Goal: Navigation & Orientation: Find specific page/section

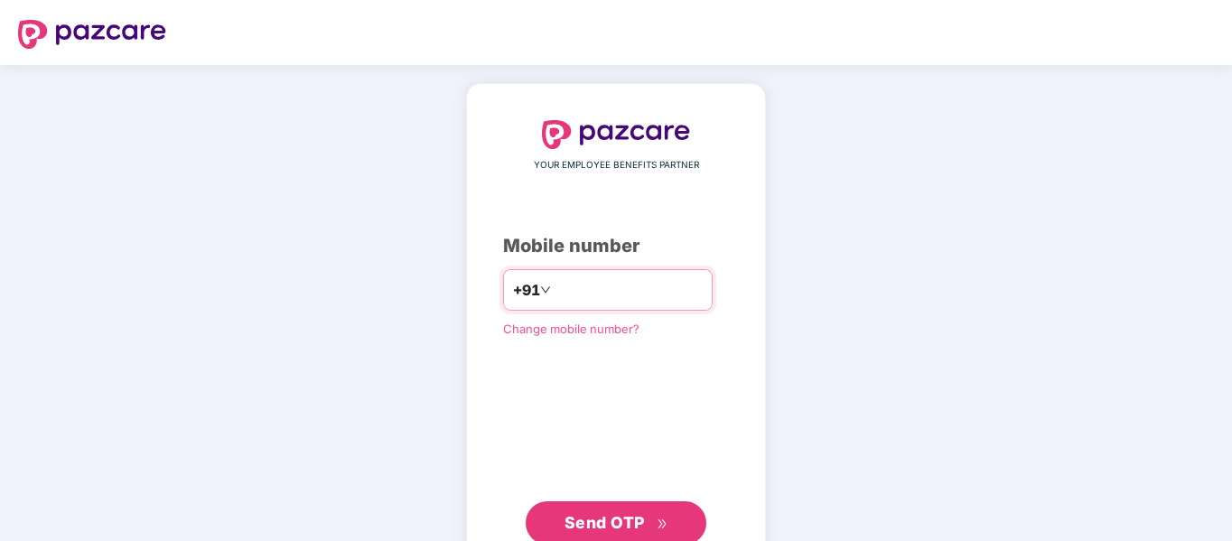
click at [560, 291] on input "number" at bounding box center [628, 289] width 148 height 29
type input "**********"
click at [619, 518] on span "Send OTP" at bounding box center [604, 522] width 80 height 19
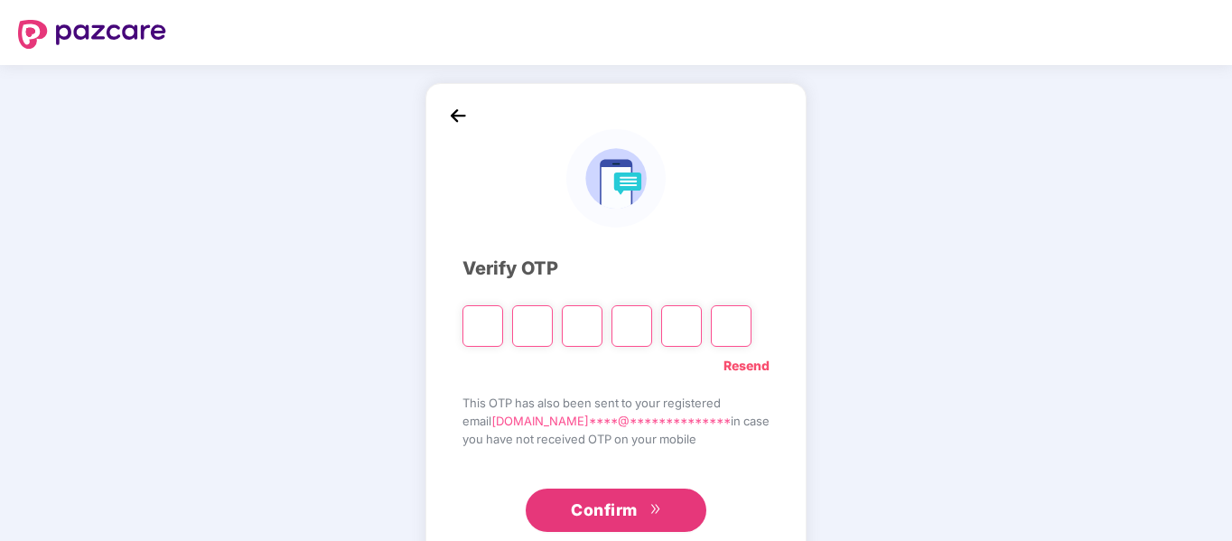
type input "*"
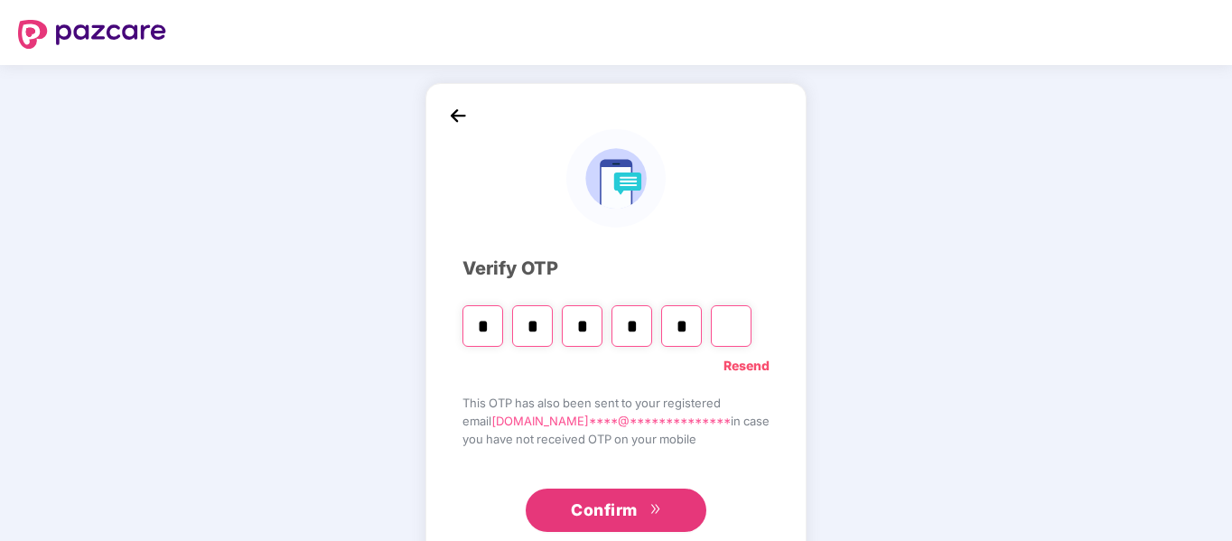
type input "*"
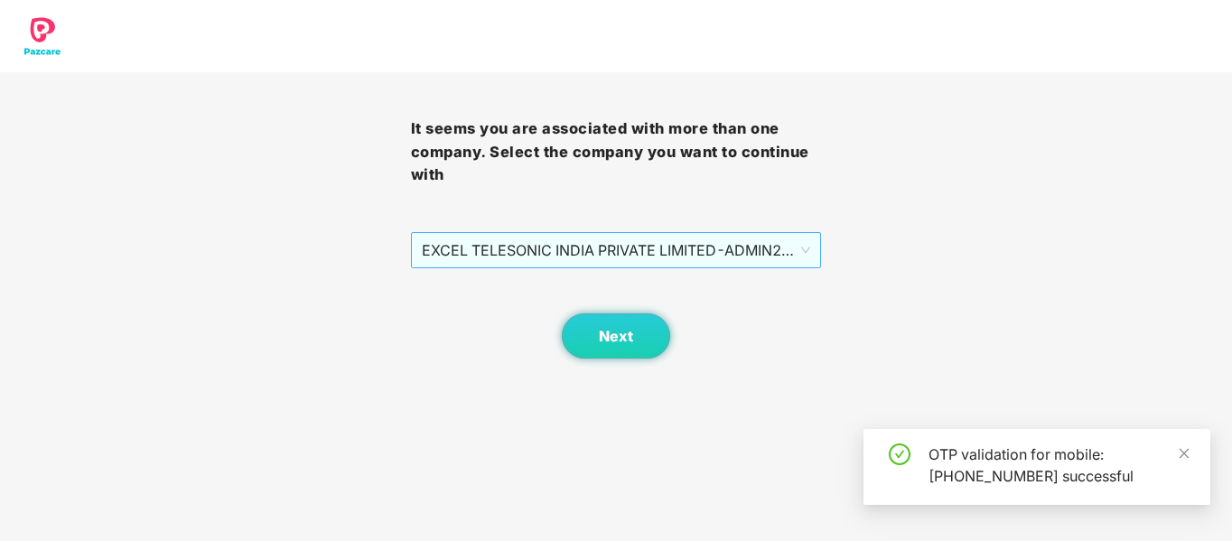
click at [622, 255] on span "EXCEL TELESONIC INDIA PRIVATE LIMITED - ADMIN2 - ADMIN" at bounding box center [616, 250] width 389 height 34
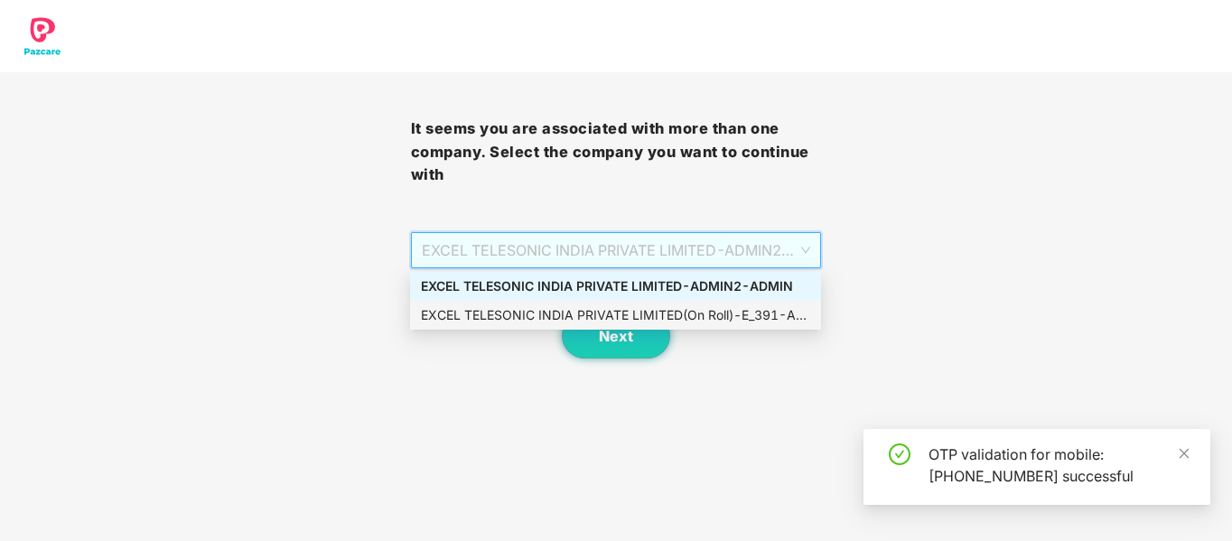
click at [641, 307] on div "EXCEL TELESONIC INDIA PRIVATE LIMITED(On Roll) - E_391 - ADMIN" at bounding box center [615, 315] width 389 height 20
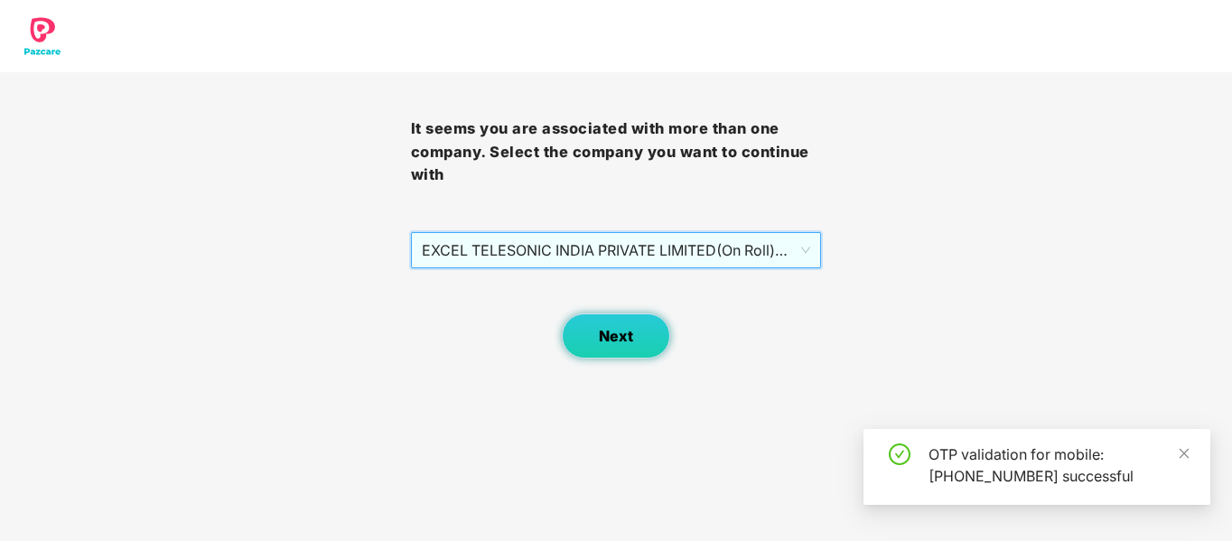
click at [621, 332] on span "Next" at bounding box center [616, 336] width 34 height 17
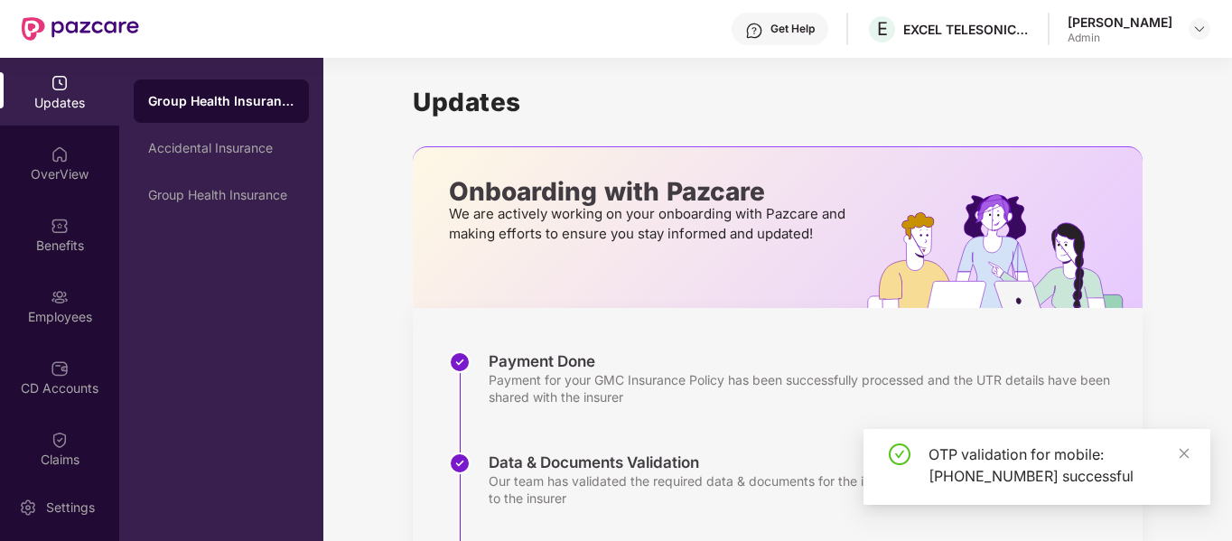
click at [46, 295] on div "Employees" at bounding box center [59, 306] width 119 height 68
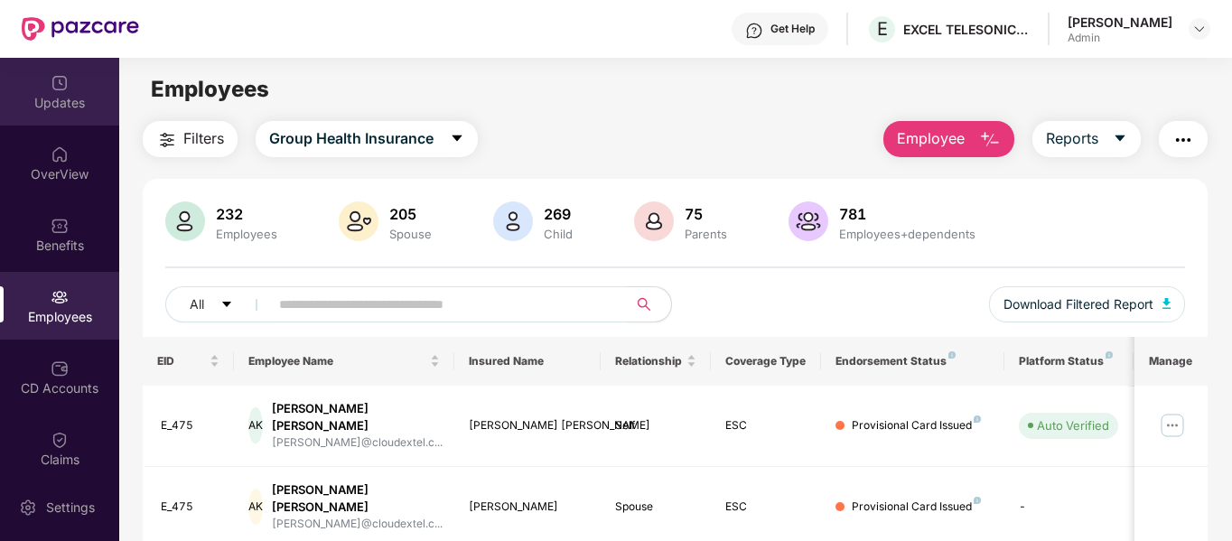
click at [60, 96] on div "Updates" at bounding box center [59, 103] width 119 height 18
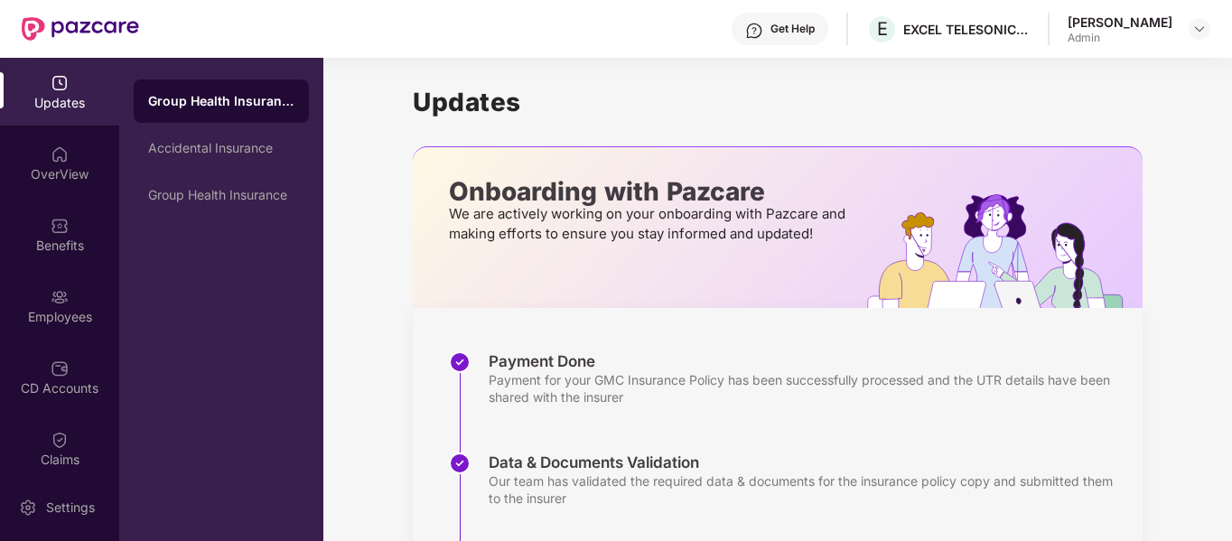
click at [78, 154] on div "OverView" at bounding box center [59, 163] width 119 height 68
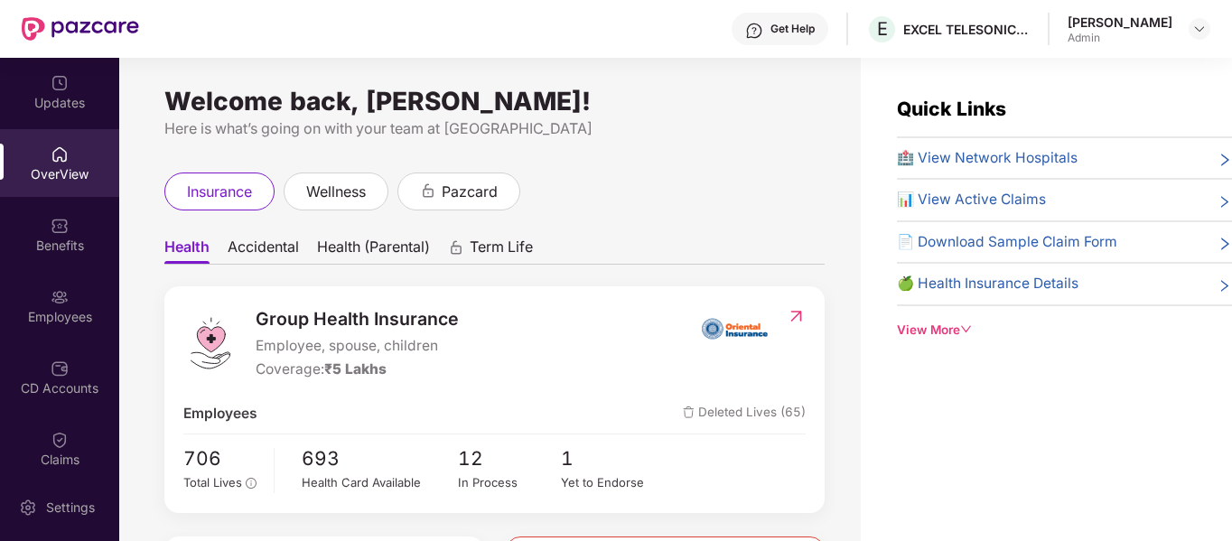
drag, startPoint x: 1018, startPoint y: 153, endPoint x: 1031, endPoint y: 153, distance: 13.6
click at [1020, 152] on span "🏥 View Network Hospitals" at bounding box center [987, 158] width 181 height 22
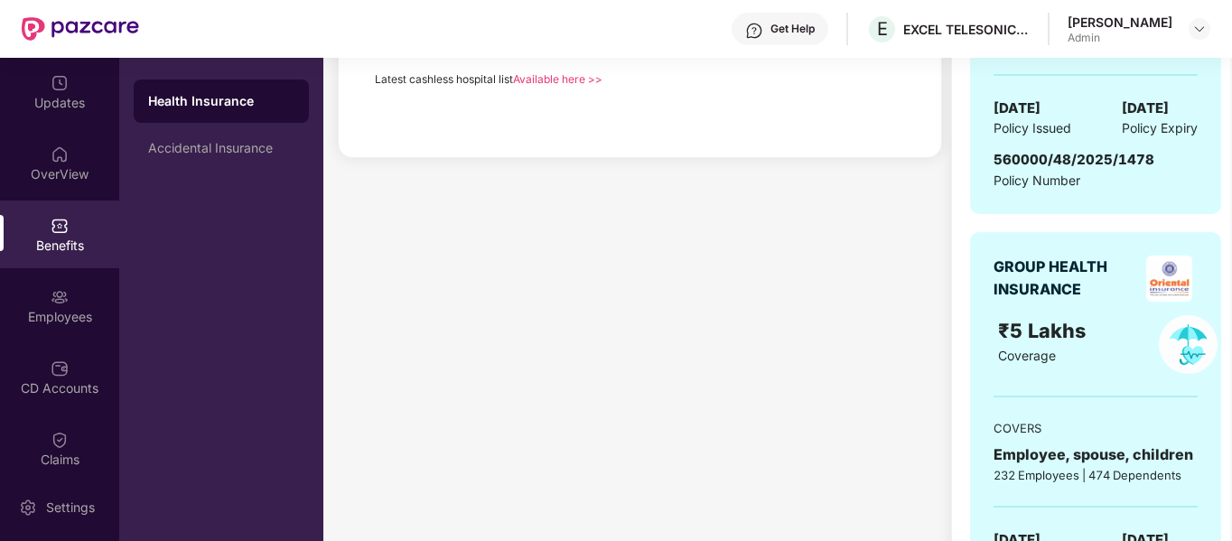
scroll to position [271, 0]
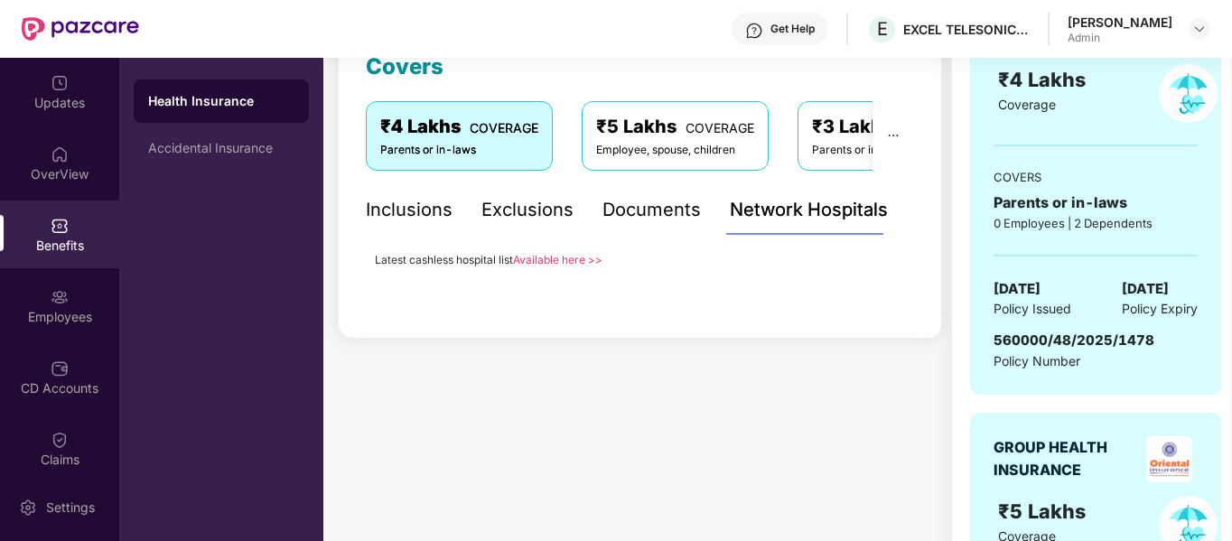
click at [561, 257] on link "Available here >>" at bounding box center [557, 260] width 89 height 14
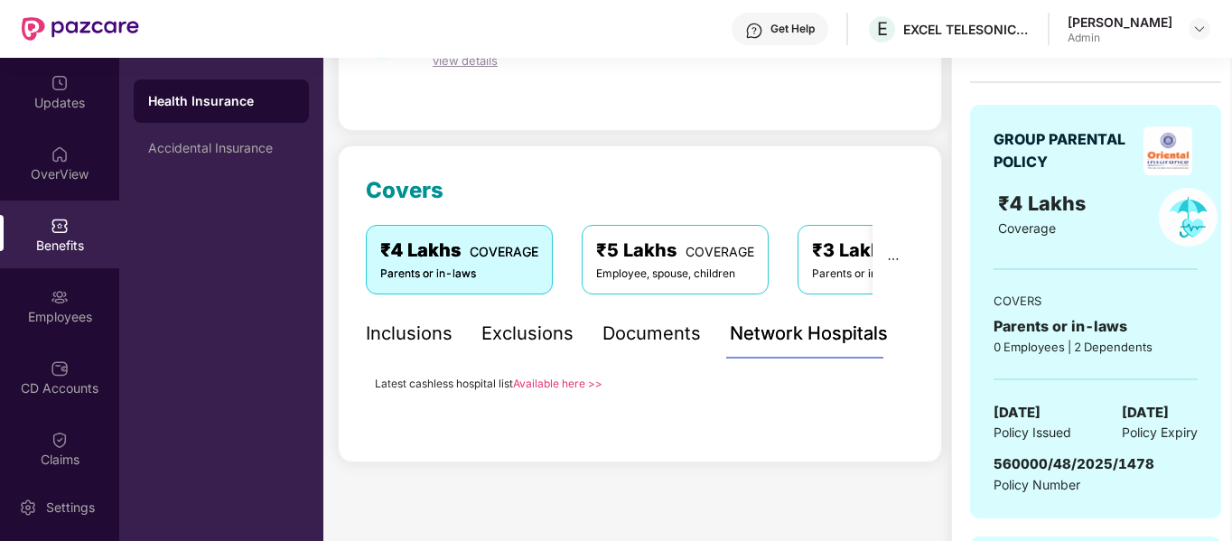
scroll to position [361, 0]
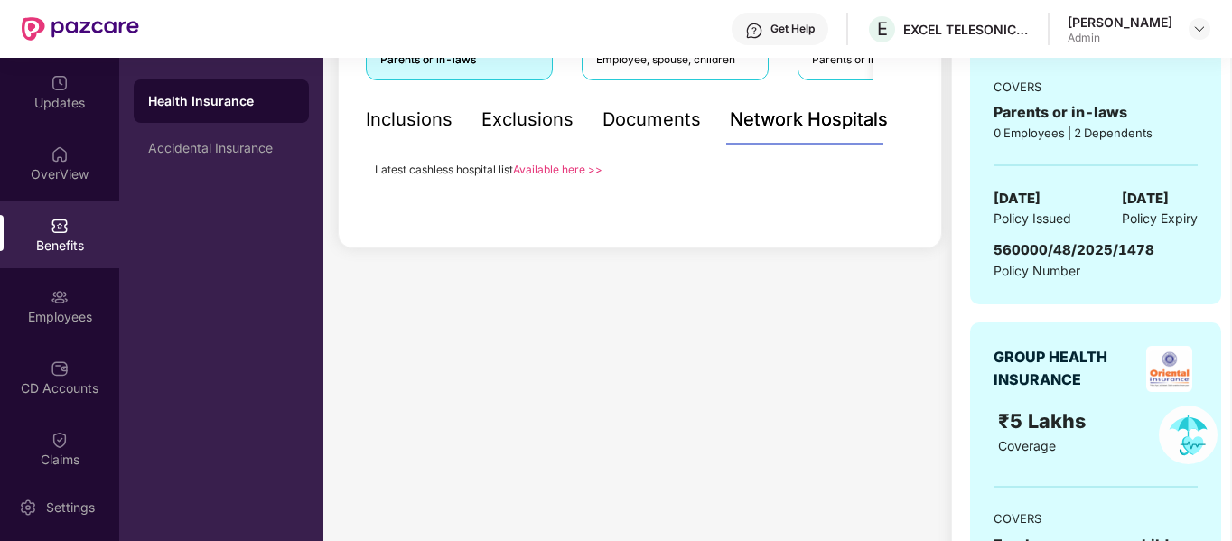
click at [562, 168] on link "Available here >>" at bounding box center [557, 170] width 89 height 14
